Goal: Obtain resource: Obtain resource

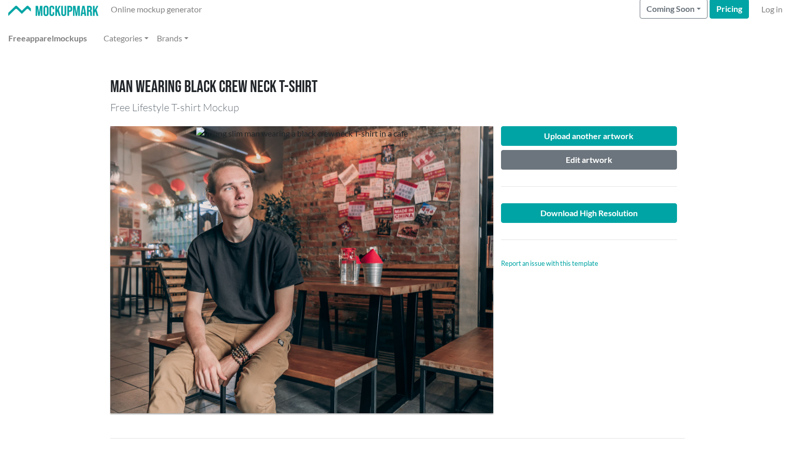
scroll to position [3, 0]
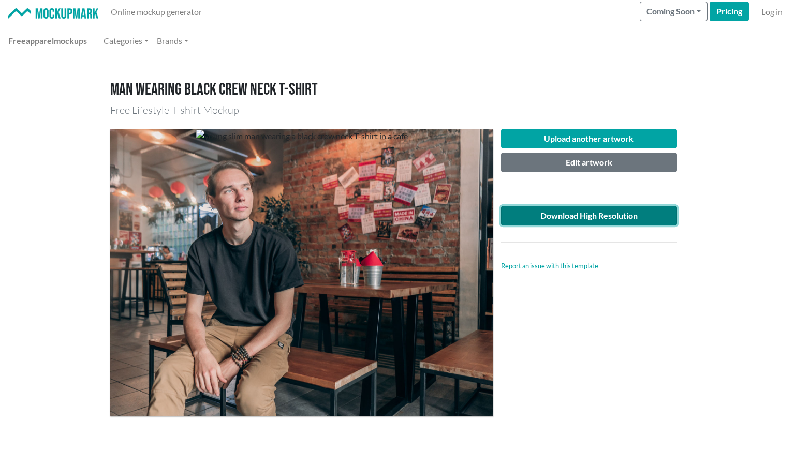
click at [630, 212] on link "Download High Resolution" at bounding box center [589, 216] width 176 height 20
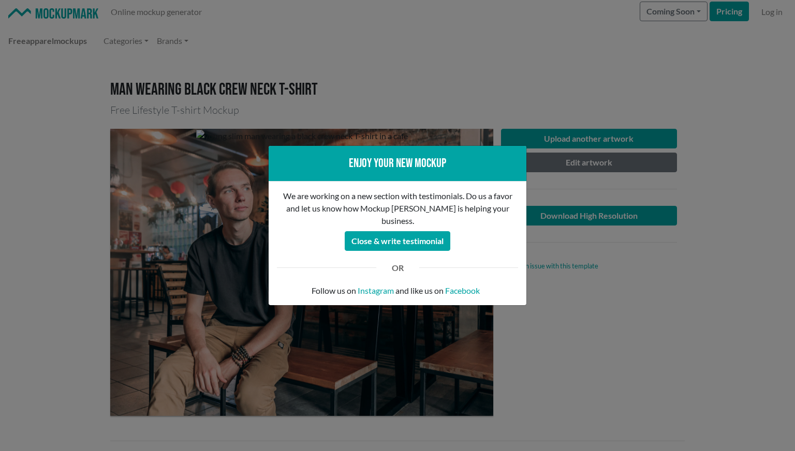
click at [615, 259] on div "Enjoy your new mockup We are working on a new section with testimonials. Do us …" at bounding box center [397, 225] width 795 height 451
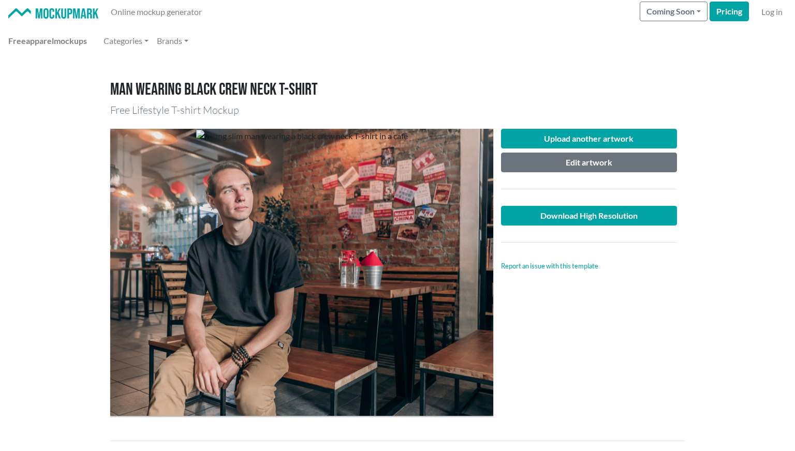
click at [582, 324] on div "Upload another artwork Edit artwork Download High Resolution Report an issue wi…" at bounding box center [589, 272] width 192 height 287
click at [46, 14] on img at bounding box center [53, 13] width 90 height 11
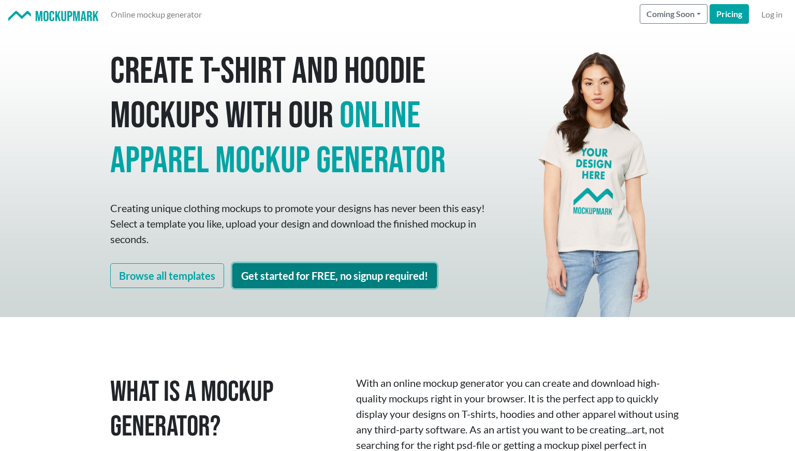
click at [264, 273] on link "Get started for FREE, no signup required!" at bounding box center [334, 275] width 204 height 25
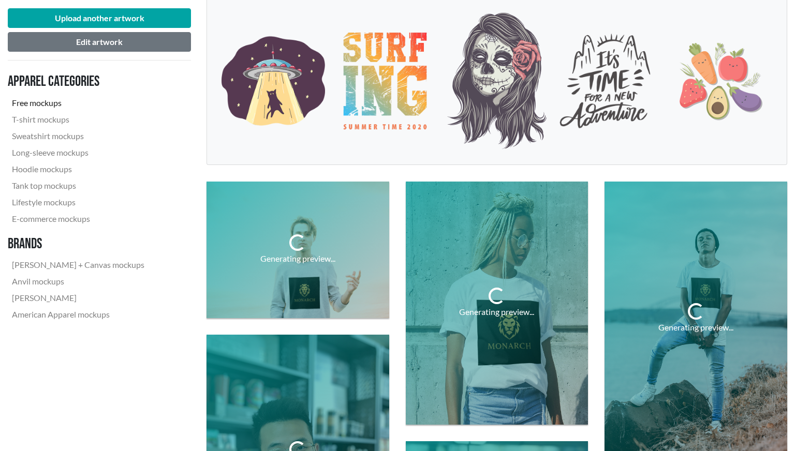
scroll to position [186, 0]
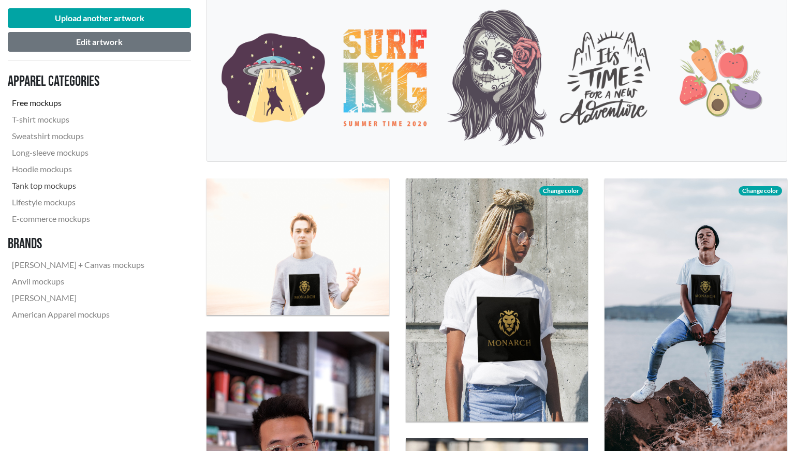
click at [61, 185] on link "Tank top mockups" at bounding box center [78, 186] width 141 height 17
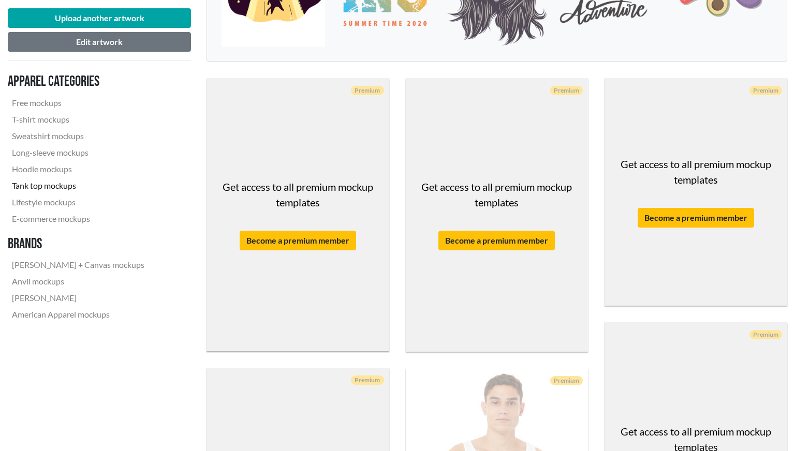
scroll to position [292, 0]
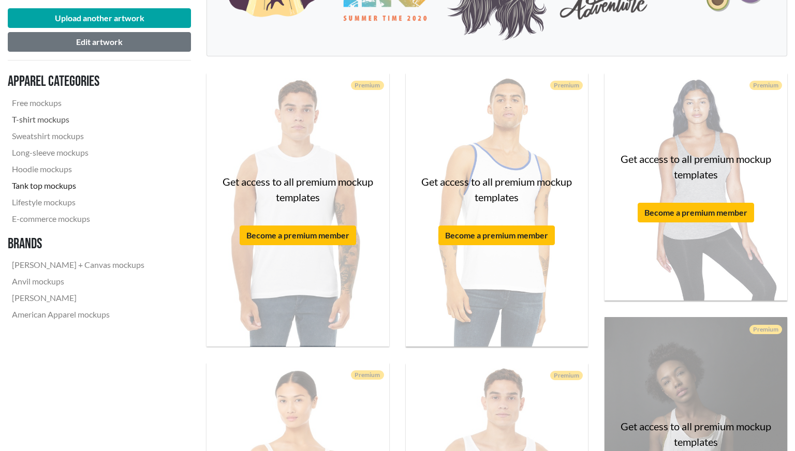
click at [45, 121] on link "T-shirt mockups" at bounding box center [78, 119] width 141 height 17
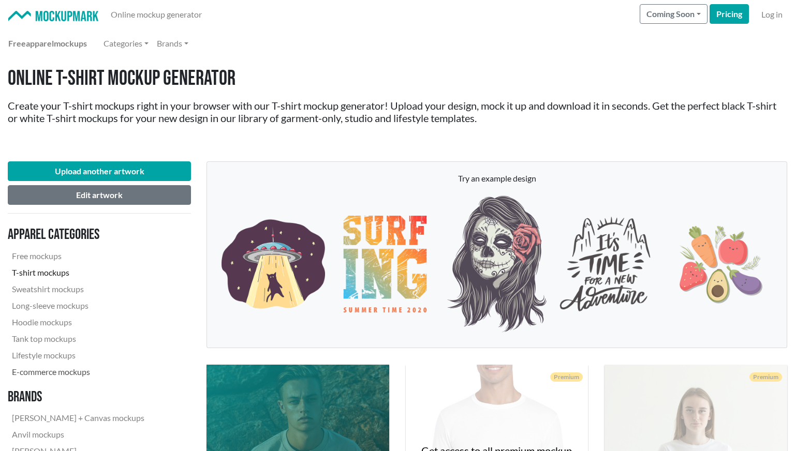
click at [72, 379] on link "E-commerce mockups" at bounding box center [78, 372] width 141 height 17
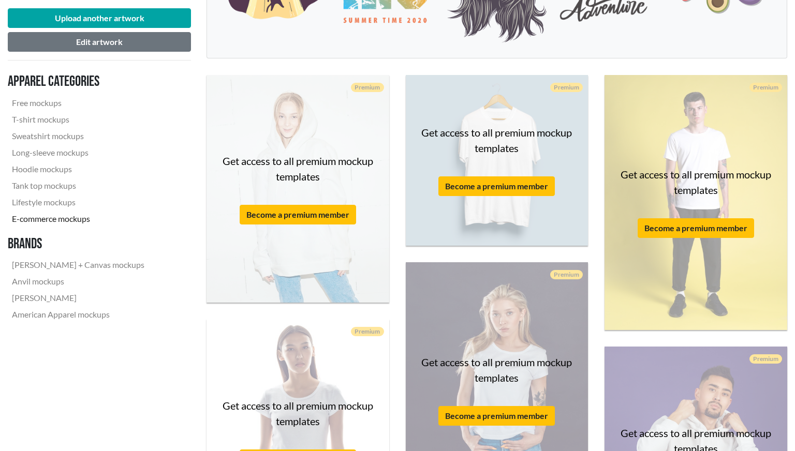
scroll to position [289, 0]
click at [50, 106] on link "Free mockups" at bounding box center [78, 103] width 141 height 17
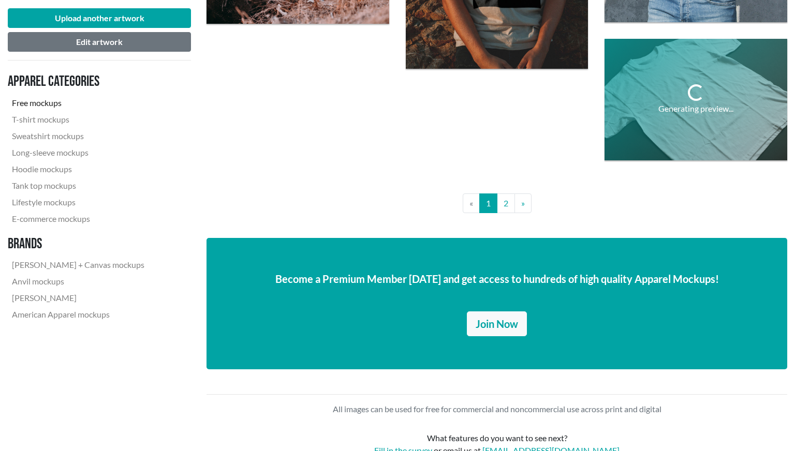
scroll to position [2135, 0]
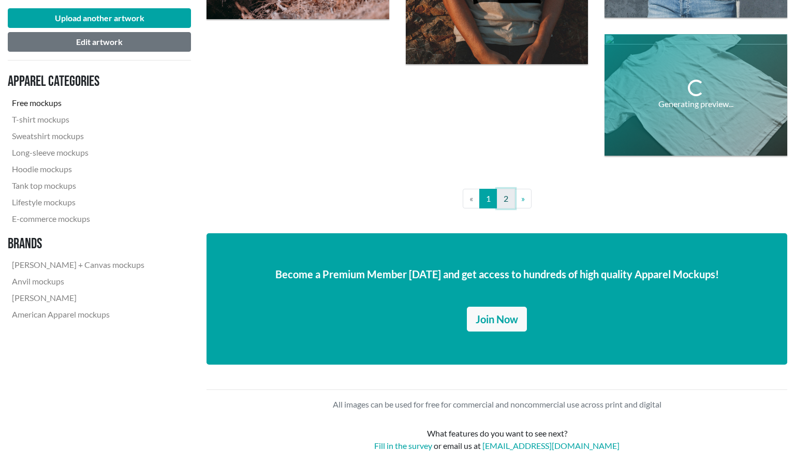
click at [506, 195] on link "2" at bounding box center [506, 199] width 18 height 20
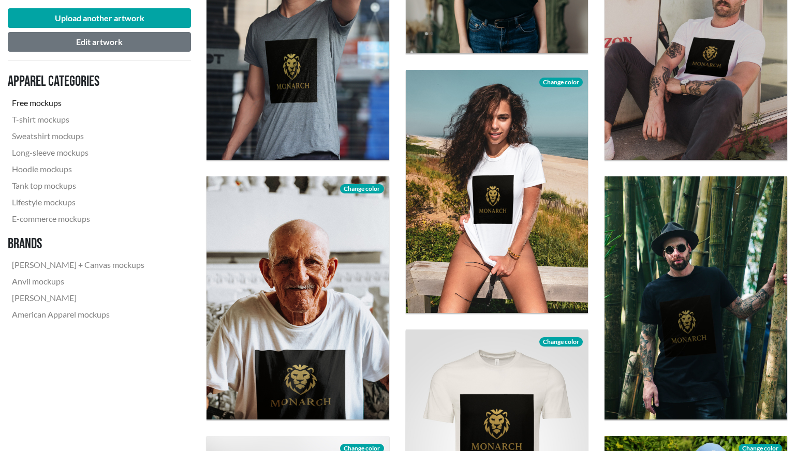
scroll to position [442, 0]
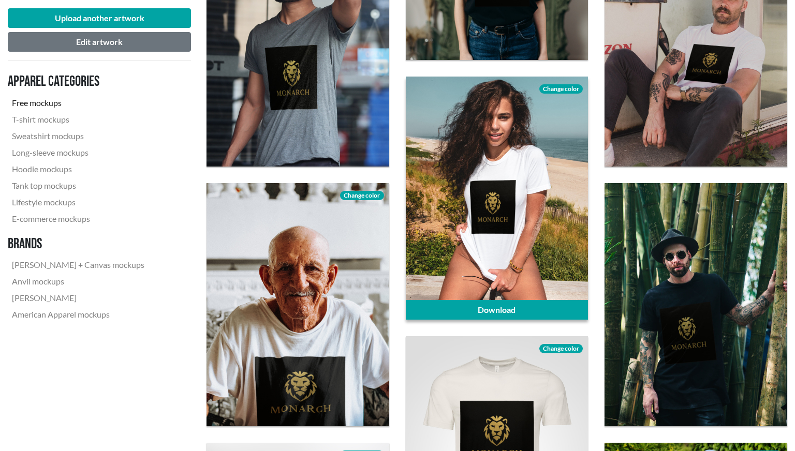
click at [510, 150] on div at bounding box center [497, 198] width 183 height 243
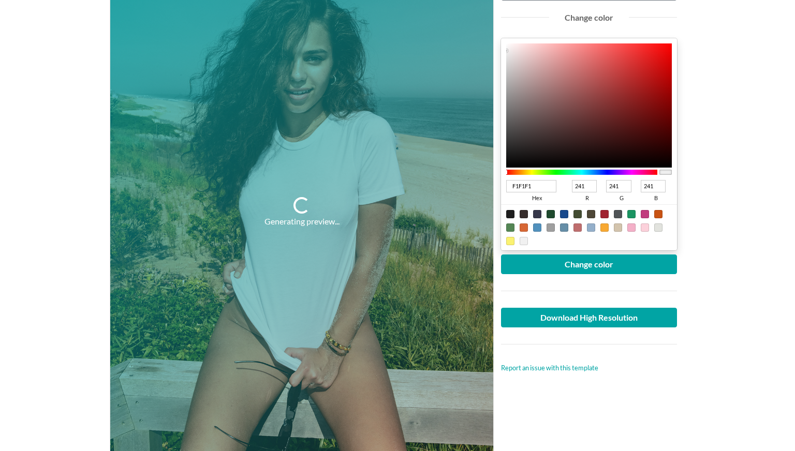
scroll to position [180, 0]
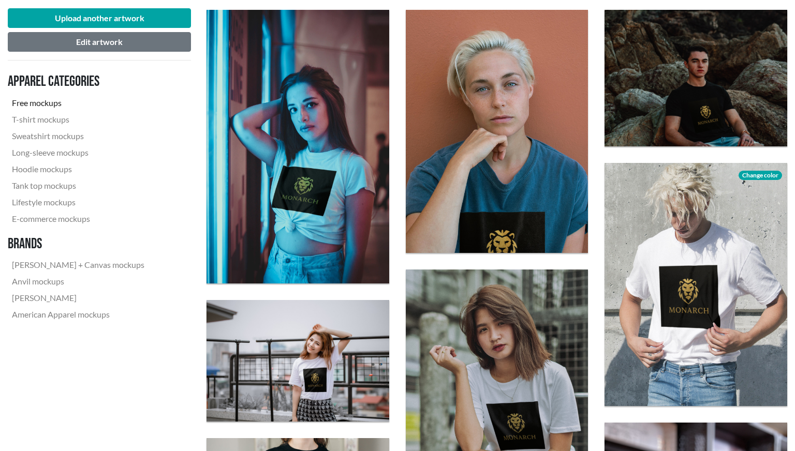
scroll to position [363, 0]
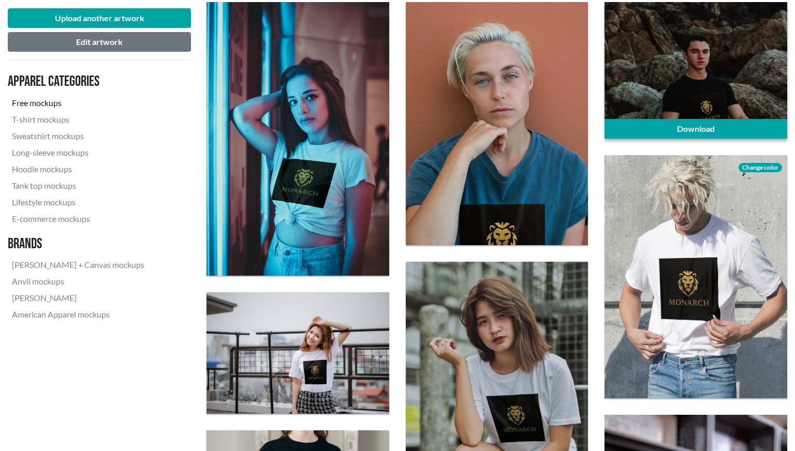
click at [737, 68] on div at bounding box center [696, 70] width 183 height 137
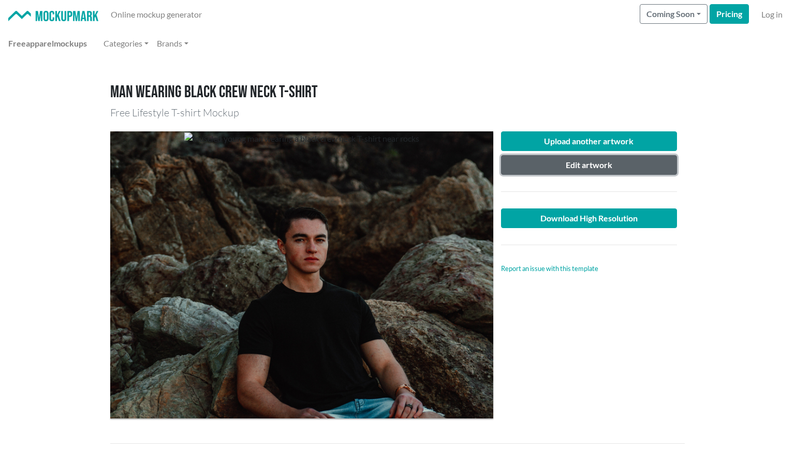
click at [637, 158] on button "Edit artwork" at bounding box center [589, 165] width 176 height 20
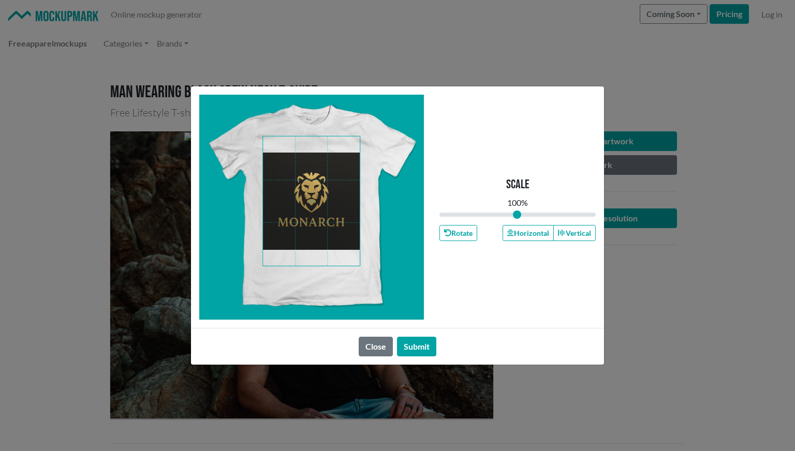
click at [330, 203] on span at bounding box center [311, 201] width 97 height 129
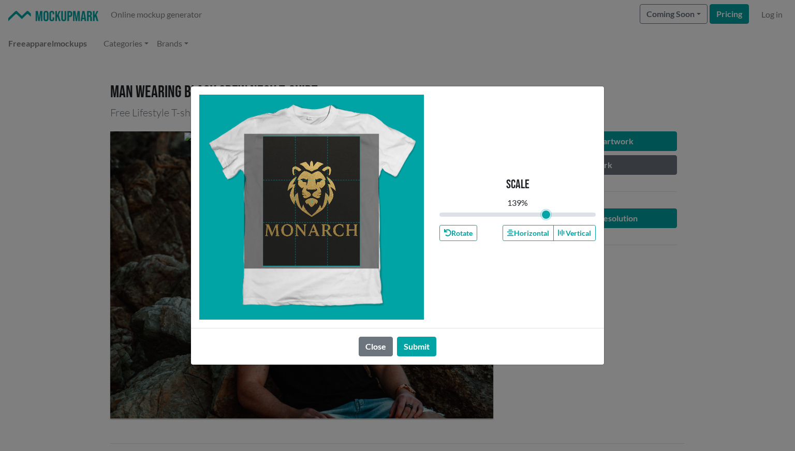
drag, startPoint x: 516, startPoint y: 212, endPoint x: 546, endPoint y: 211, distance: 30.0
type input "1.39"
click at [546, 211] on input "range" at bounding box center [517, 214] width 156 height 11
click at [422, 343] on button "Submit" at bounding box center [416, 347] width 39 height 20
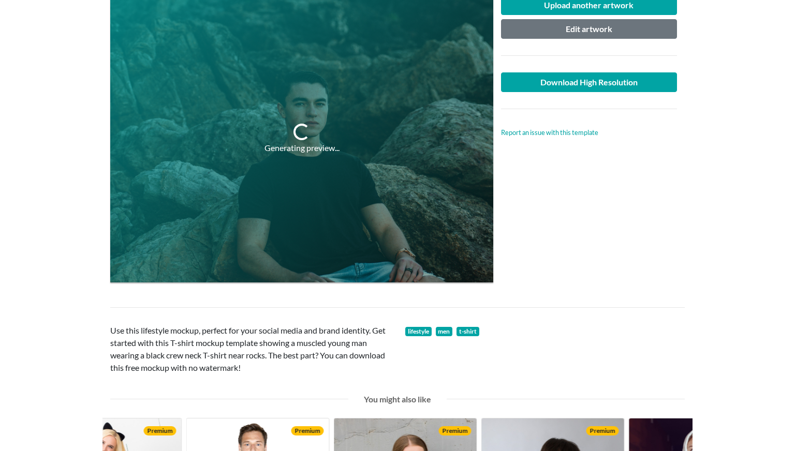
scroll to position [135, 0]
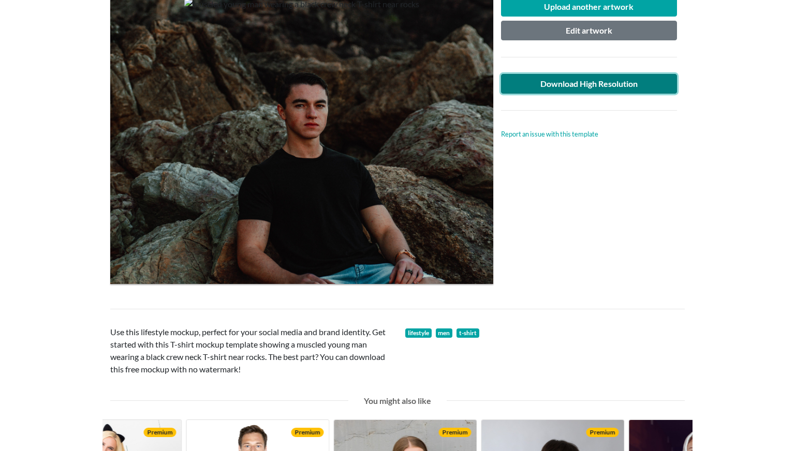
click at [610, 81] on link "Download High Resolution" at bounding box center [589, 84] width 176 height 20
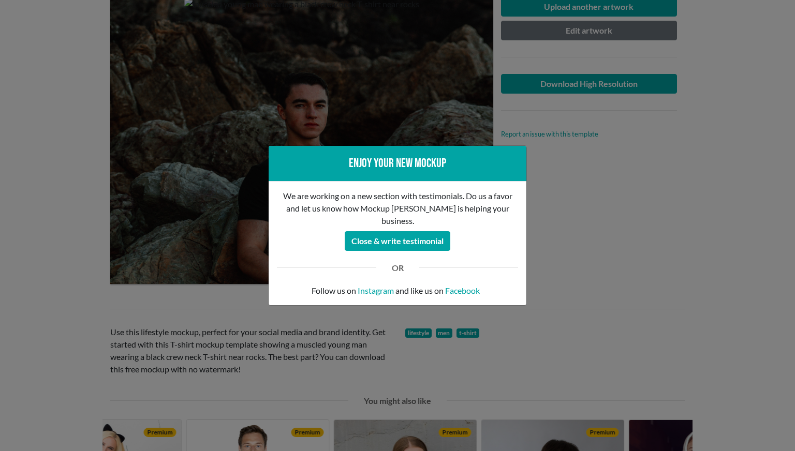
click at [581, 268] on div "Enjoy your new mockup We are working on a new section with testimonials. Do us …" at bounding box center [397, 225] width 795 height 451
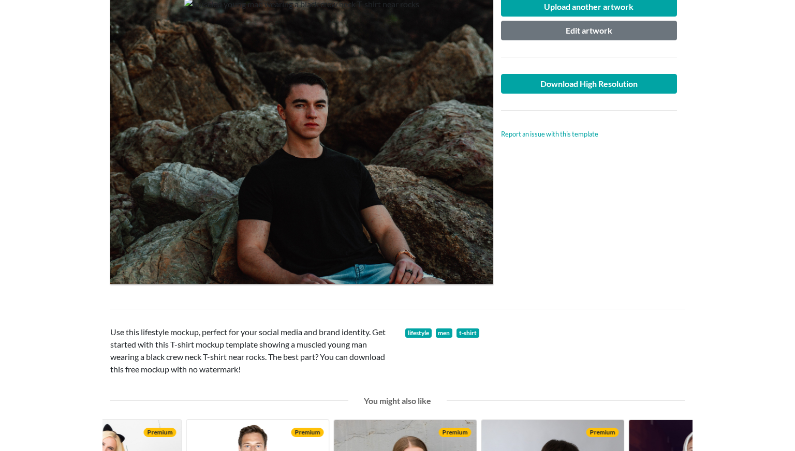
click at [581, 268] on div "Upload another artwork Edit artwork Download High Resolution Report an issue wi…" at bounding box center [589, 140] width 192 height 287
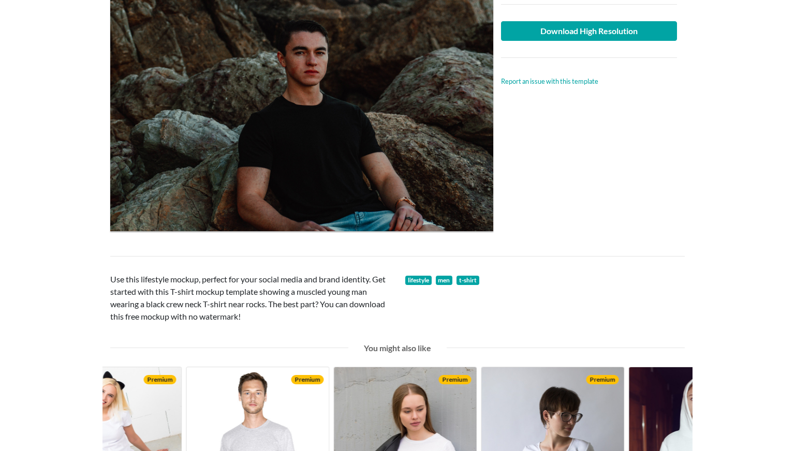
scroll to position [187, 0]
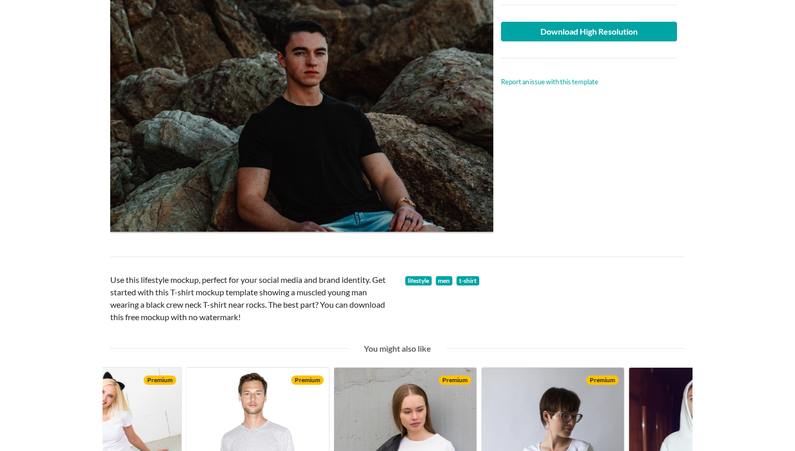
click at [542, 122] on div "Upload another artwork Edit artwork Download High Resolution Report an issue wi…" at bounding box center [589, 88] width 192 height 287
click at [784, 56] on main "Man wearing black crew neck T-shirt Free Lifestyle T-shirt Mockup Upload anothe…" at bounding box center [397, 252] width 795 height 763
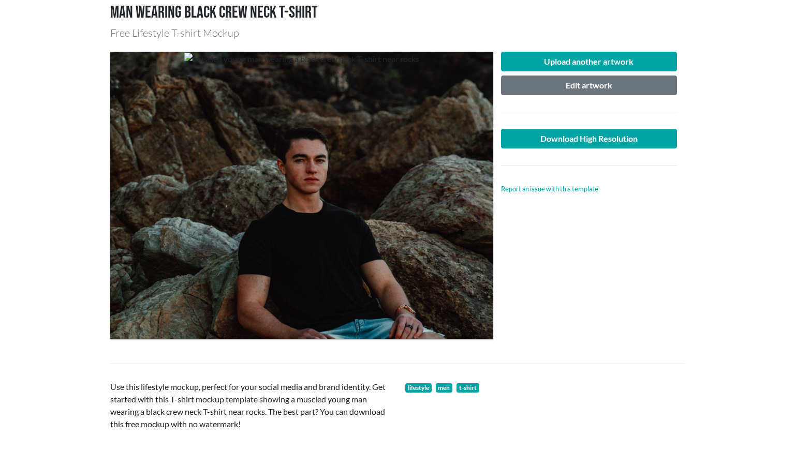
scroll to position [79, 0]
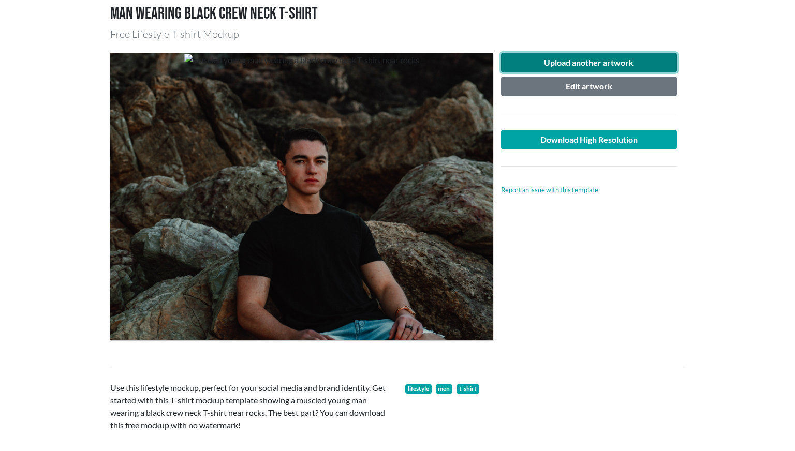
click at [539, 64] on button "Upload another artwork" at bounding box center [589, 63] width 176 height 20
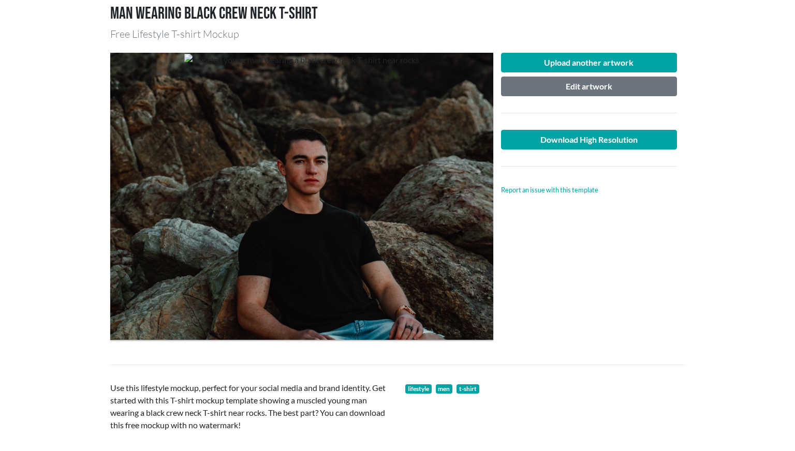
click at [617, 313] on div "Upload another artwork Edit artwork Download High Resolution Report an issue wi…" at bounding box center [589, 196] width 192 height 287
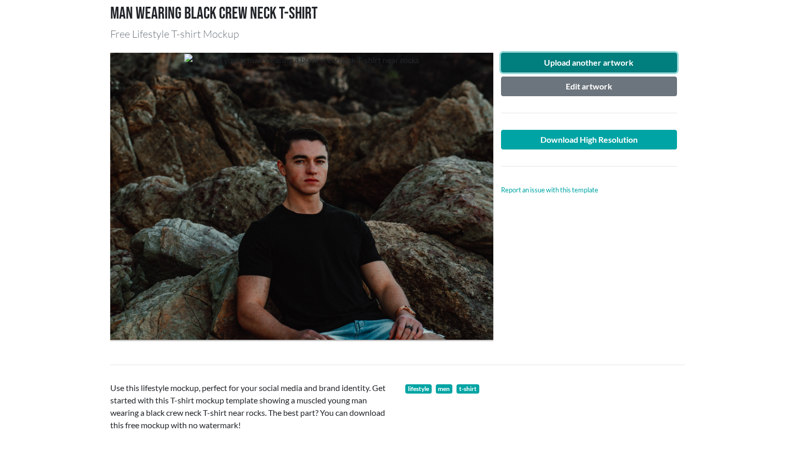
click at [600, 61] on button "Upload another artwork" at bounding box center [589, 63] width 176 height 20
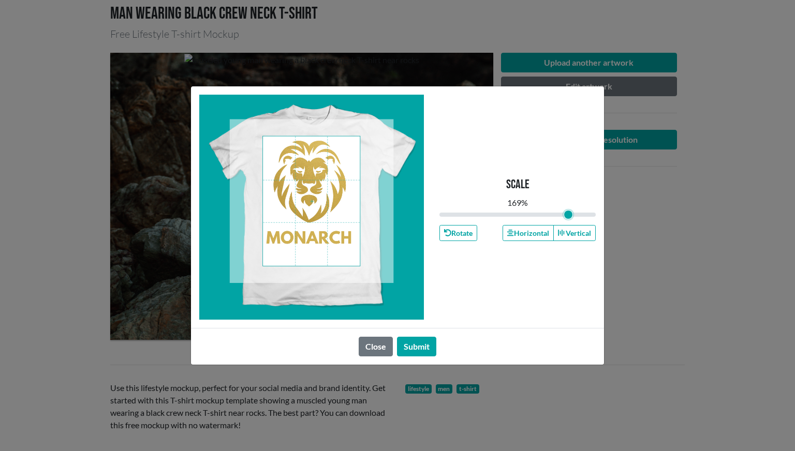
drag, startPoint x: 518, startPoint y: 213, endPoint x: 568, endPoint y: 211, distance: 50.3
type input "1.69"
click at [568, 211] on input "range" at bounding box center [517, 214] width 156 height 11
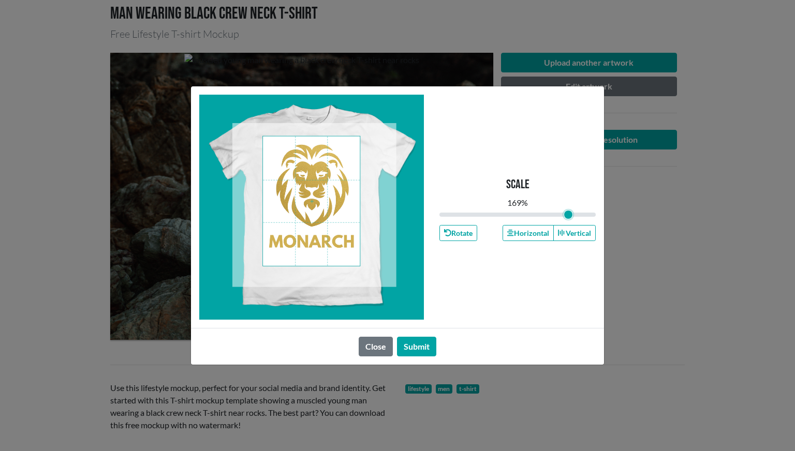
click at [322, 191] on span at bounding box center [311, 201] width 97 height 129
click at [425, 343] on button "Submit" at bounding box center [416, 347] width 39 height 20
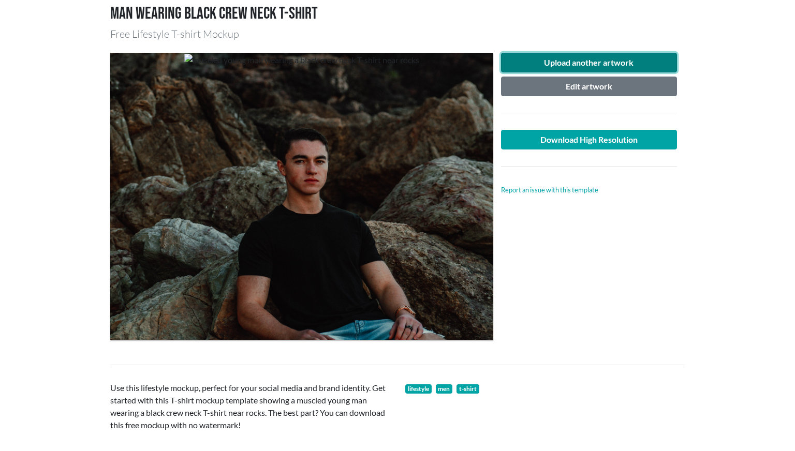
click at [574, 63] on button "Upload another artwork" at bounding box center [589, 63] width 176 height 20
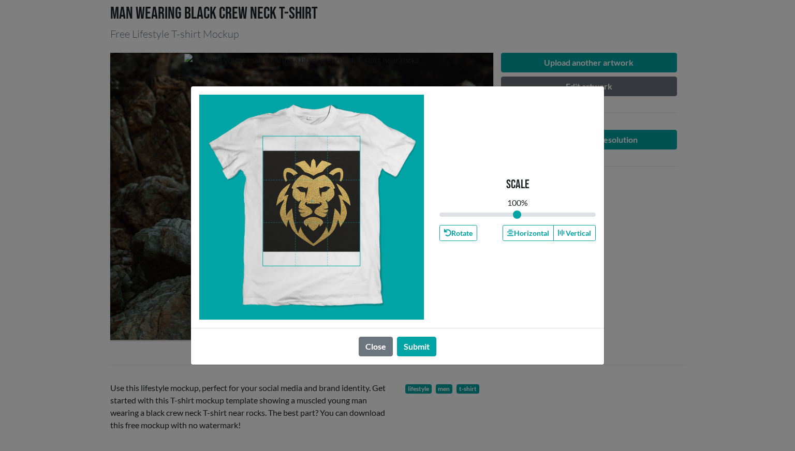
click at [331, 205] on span at bounding box center [311, 201] width 97 height 129
click at [369, 341] on button "Close" at bounding box center [376, 347] width 34 height 20
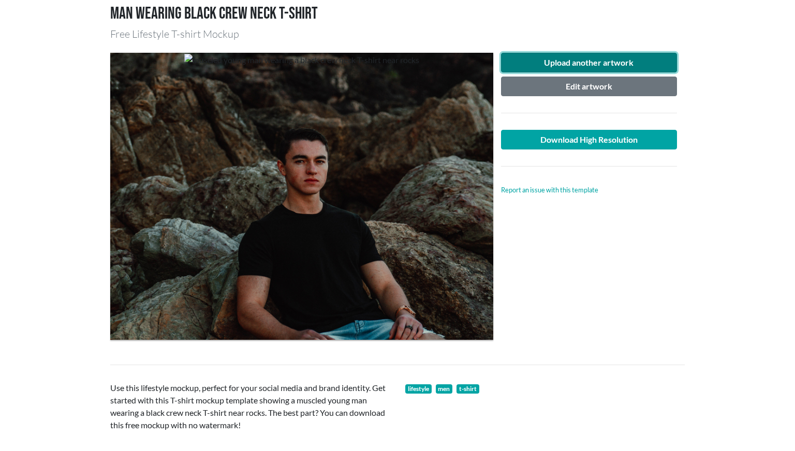
click at [551, 58] on button "Upload another artwork" at bounding box center [589, 63] width 176 height 20
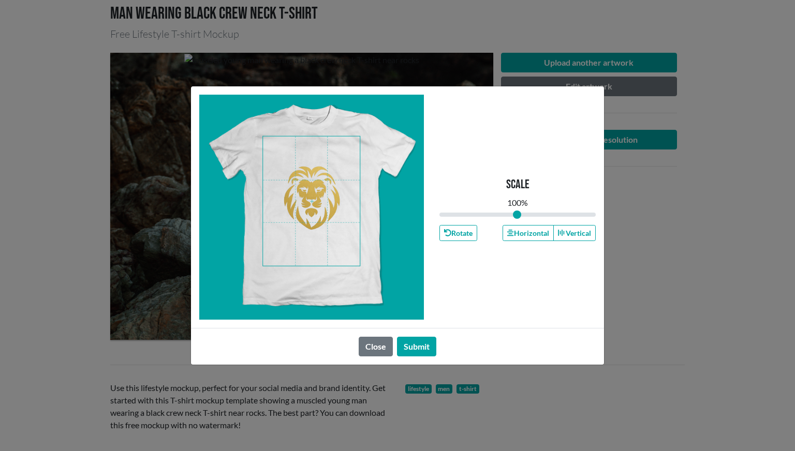
click at [306, 195] on span at bounding box center [311, 201] width 97 height 129
click at [383, 347] on button "Close" at bounding box center [376, 347] width 34 height 20
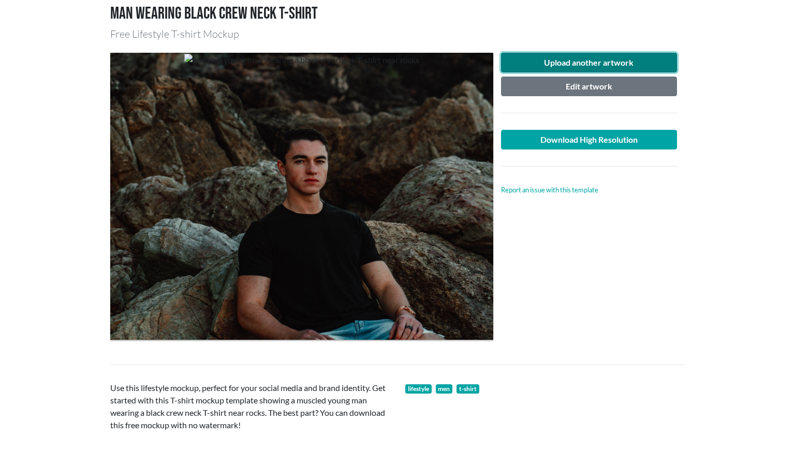
click at [585, 58] on button "Upload another artwork" at bounding box center [589, 63] width 176 height 20
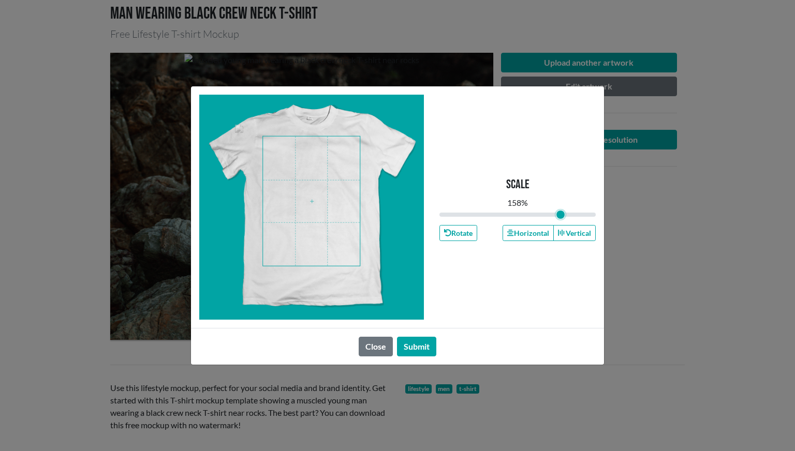
drag, startPoint x: 518, startPoint y: 213, endPoint x: 560, endPoint y: 207, distance: 42.3
type input "1.58"
click at [560, 209] on input "range" at bounding box center [517, 214] width 156 height 11
click at [423, 348] on button "Submit" at bounding box center [416, 347] width 39 height 20
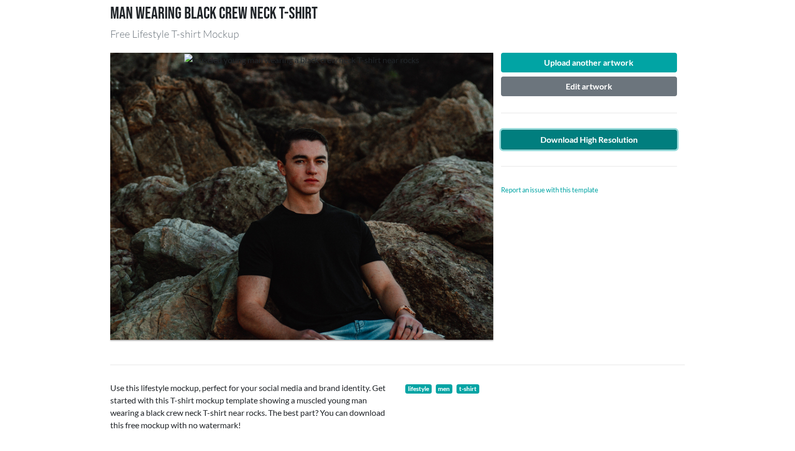
click at [615, 140] on link "Download High Resolution" at bounding box center [589, 140] width 176 height 20
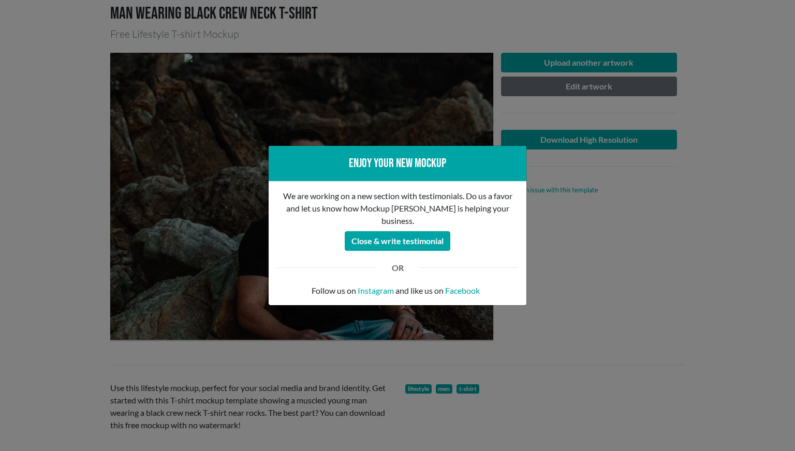
click at [582, 276] on div "Enjoy your new mockup We are working on a new section with testimonials. Do us …" at bounding box center [397, 225] width 795 height 451
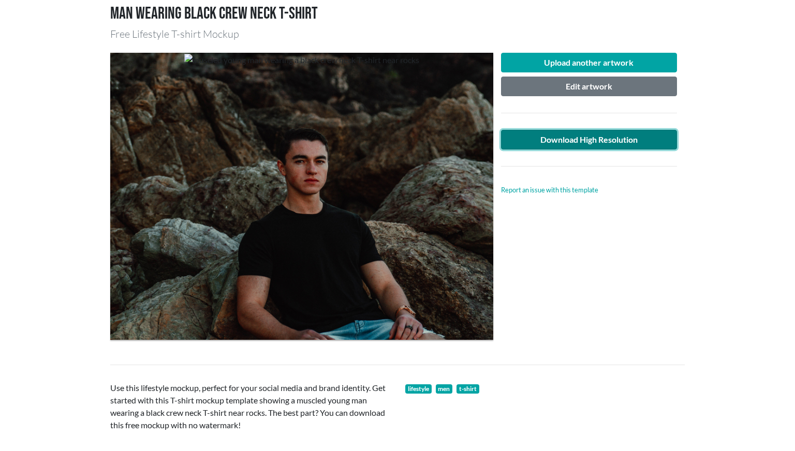
scroll to position [0, 0]
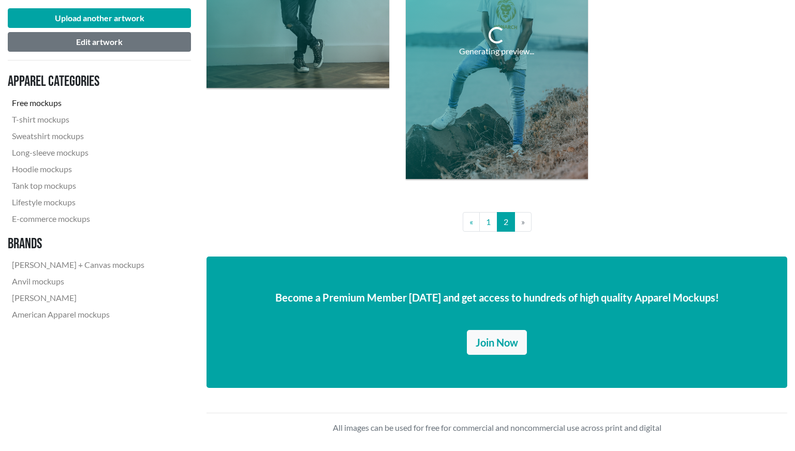
scroll to position [1247, 0]
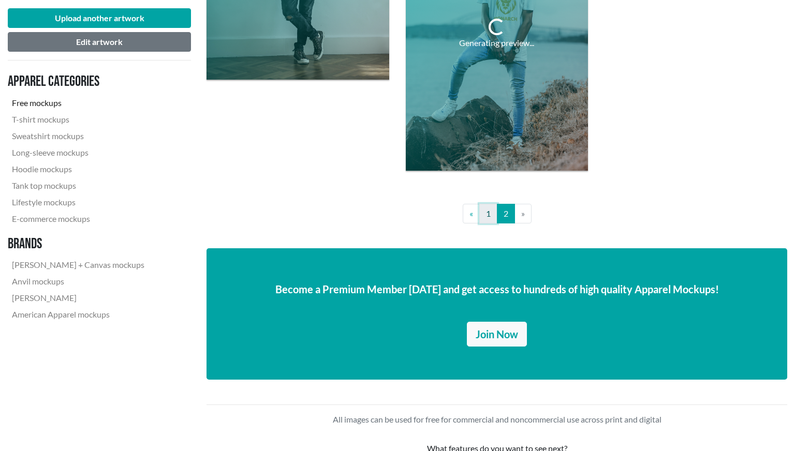
click at [488, 219] on link "1" at bounding box center [488, 214] width 18 height 20
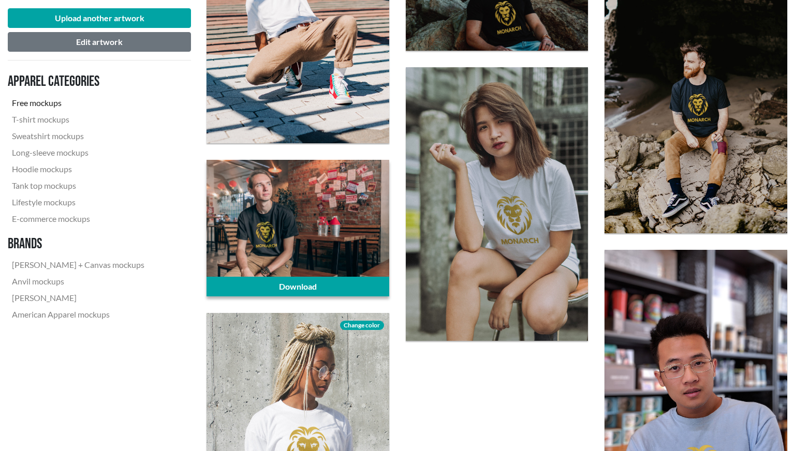
scroll to position [1675, 0]
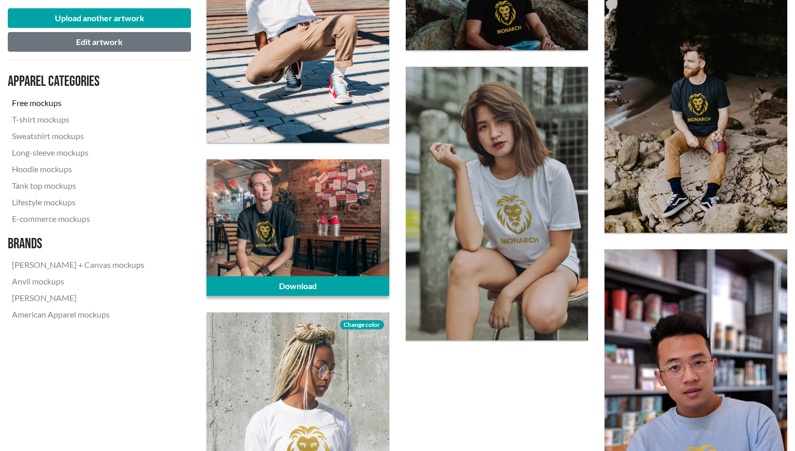
click at [334, 216] on div at bounding box center [298, 227] width 183 height 137
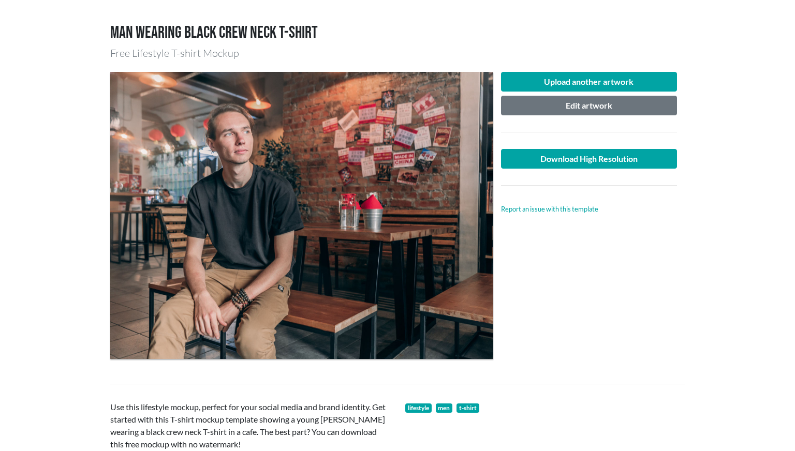
scroll to position [85, 0]
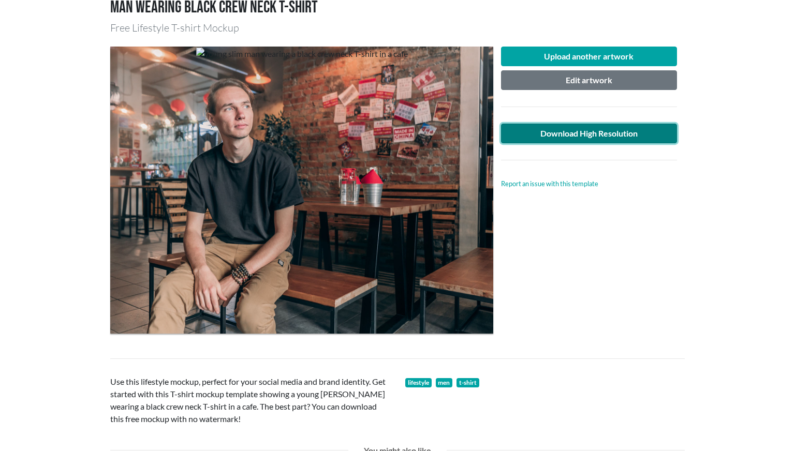
click at [621, 133] on link "Download High Resolution" at bounding box center [589, 134] width 176 height 20
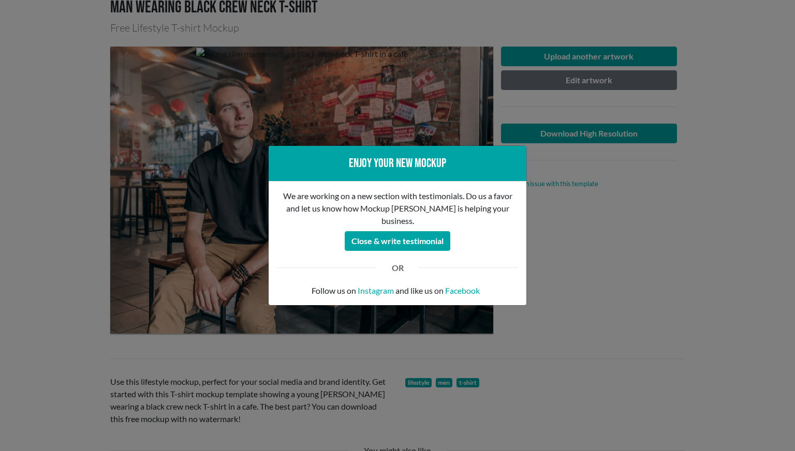
click at [672, 262] on div "Enjoy your new mockup We are working on a new section with testimonials. Do us …" at bounding box center [397, 225] width 795 height 451
